Goal: Check status

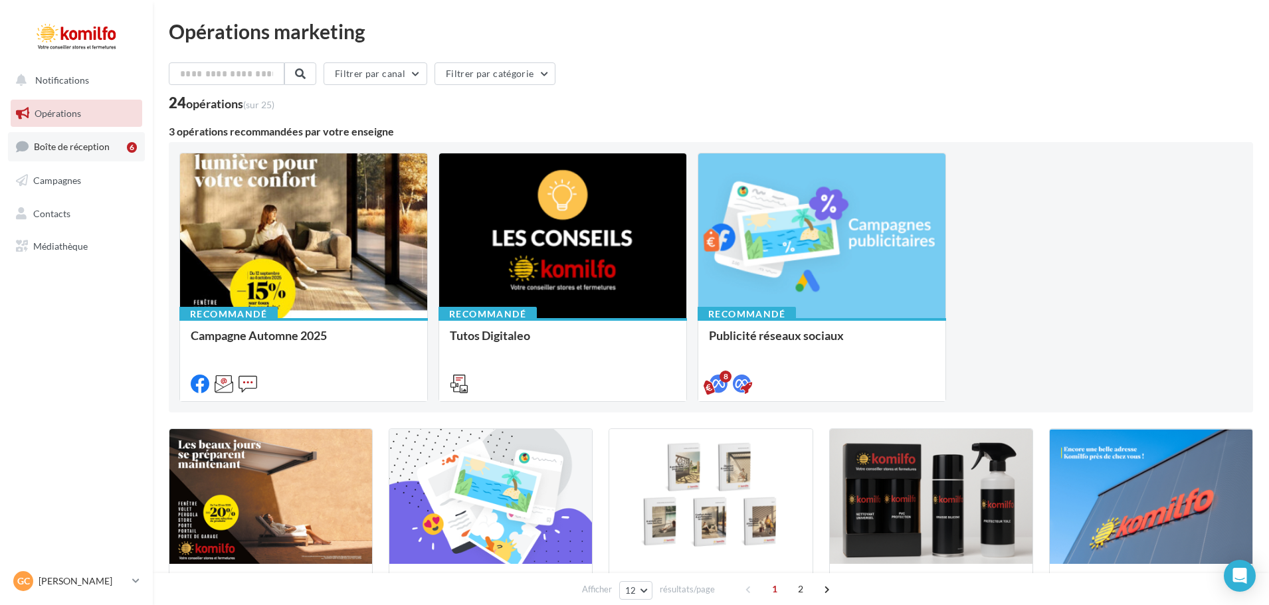
click at [64, 156] on link "Boîte de réception 6" at bounding box center [76, 146] width 137 height 29
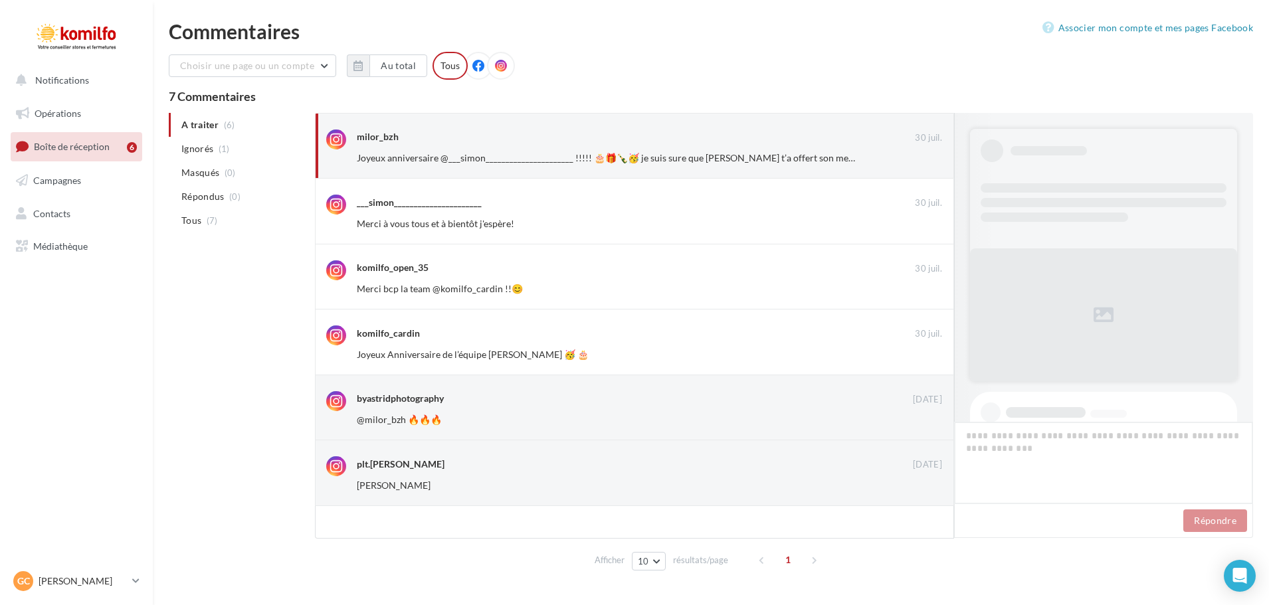
scroll to position [838, 0]
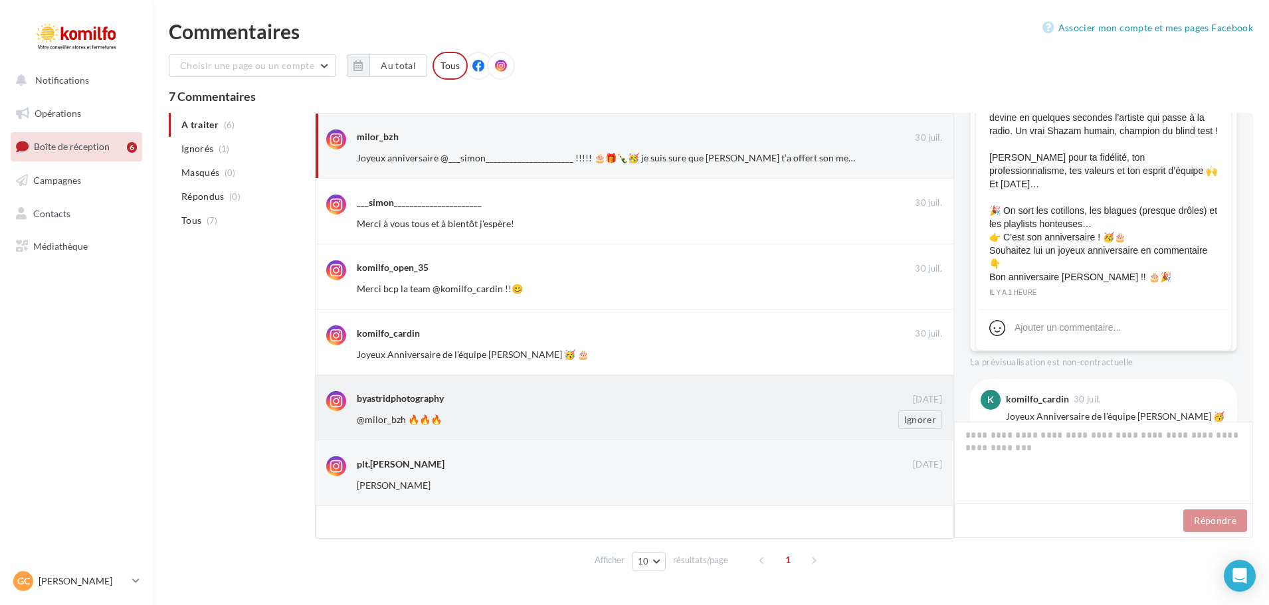
click at [476, 401] on div "byastridphotography" at bounding box center [635, 398] width 556 height 14
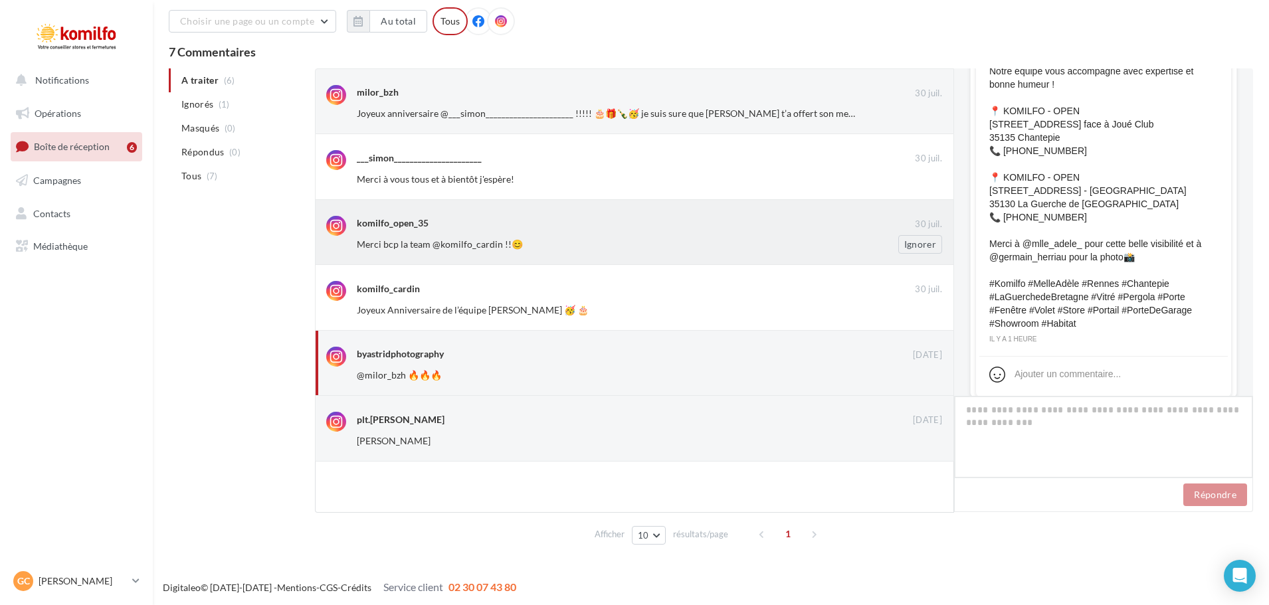
scroll to position [47, 0]
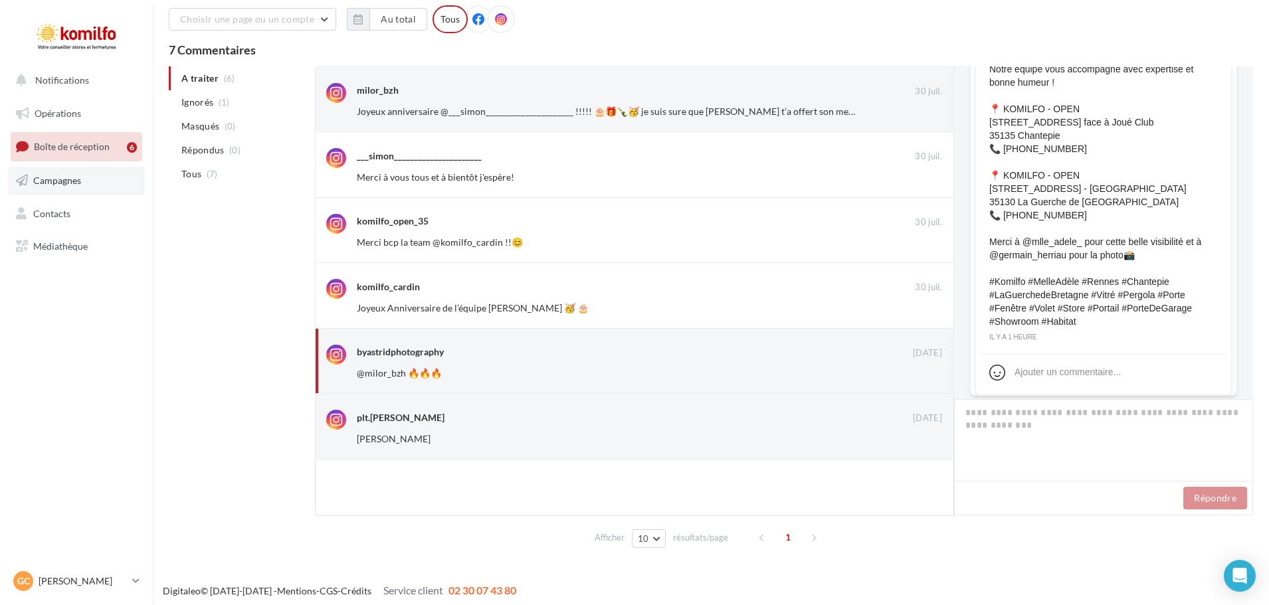
click at [50, 177] on span "Campagnes" at bounding box center [57, 180] width 48 height 11
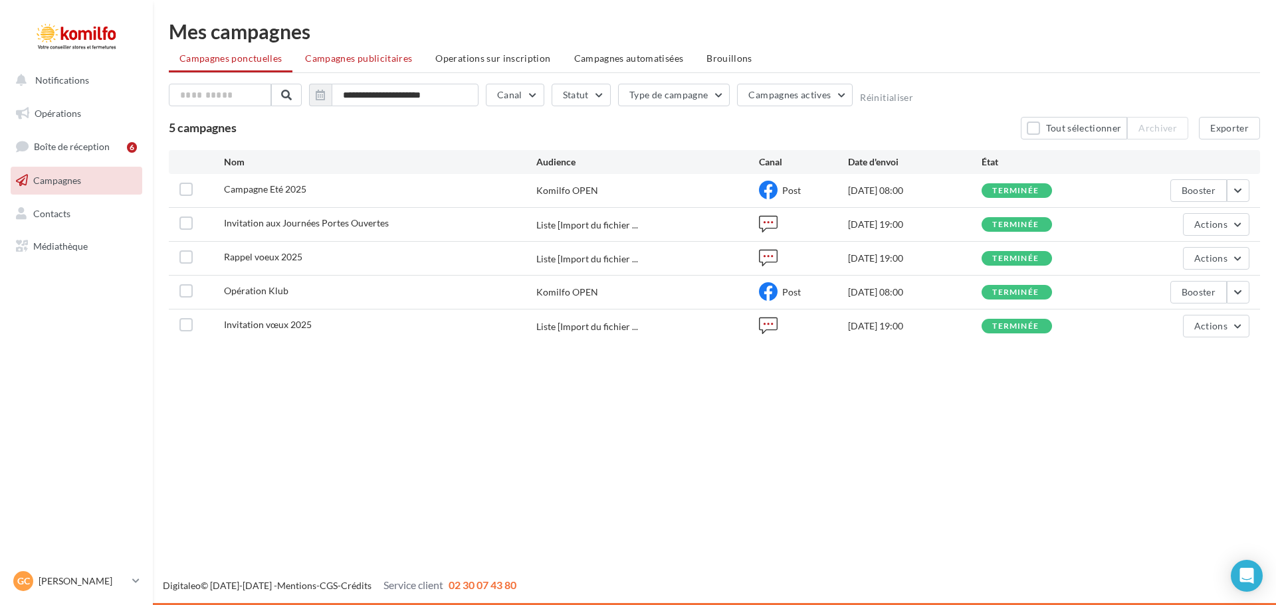
click at [353, 52] on span "Campagnes publicitaires" at bounding box center [358, 57] width 107 height 11
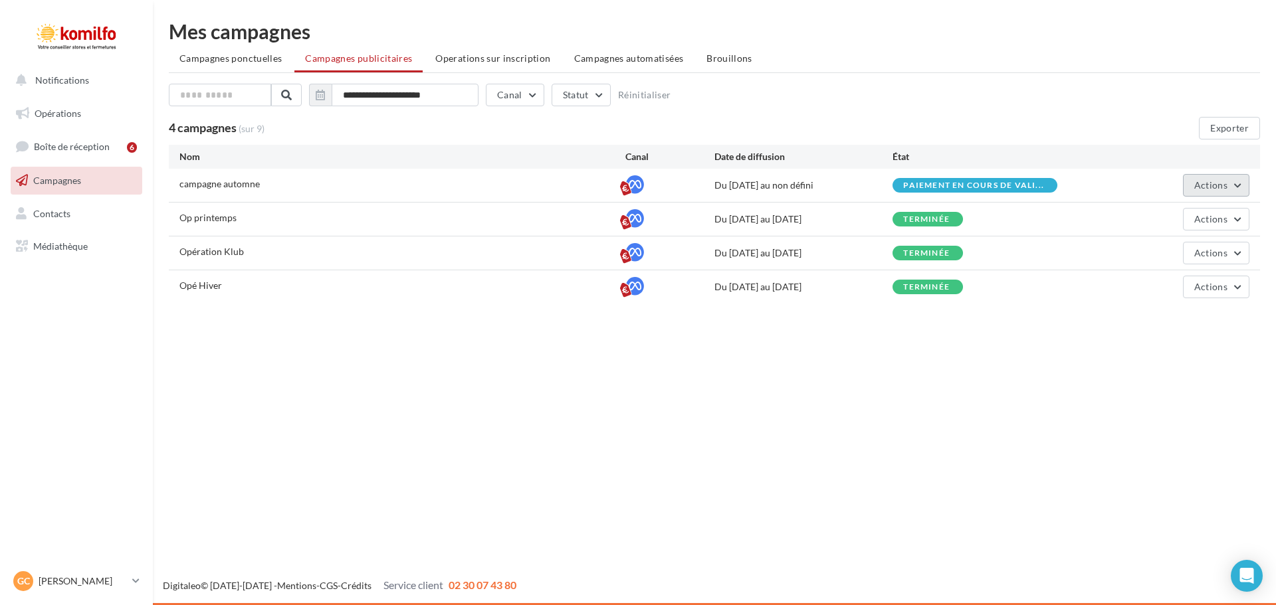
click at [1218, 191] on button "Actions" at bounding box center [1216, 185] width 66 height 23
click at [1216, 252] on button "Voir les résultats" at bounding box center [1182, 251] width 133 height 35
